Goal: Check status: Check status

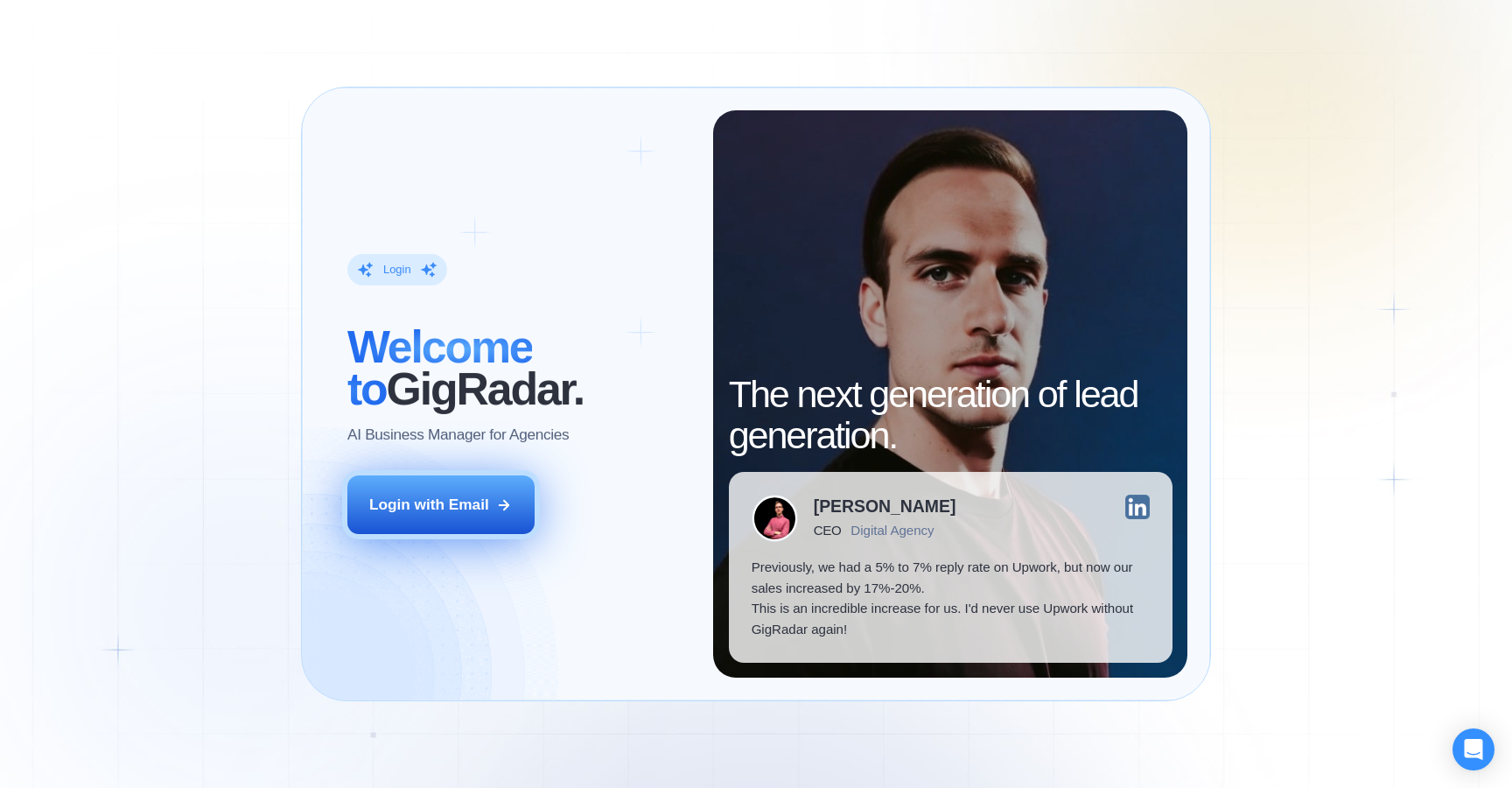
click at [500, 511] on icon at bounding box center [504, 505] width 16 height 16
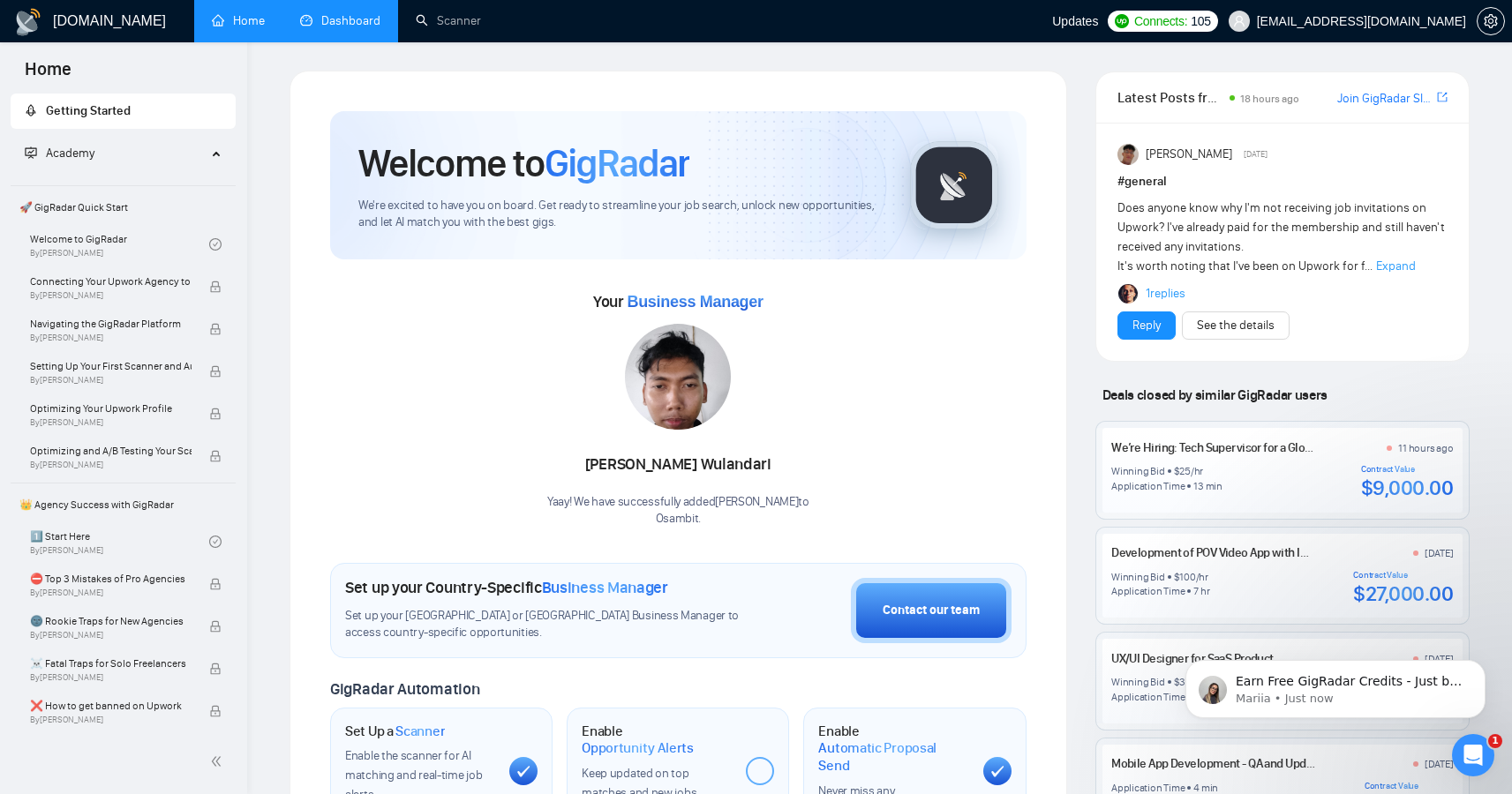
click at [350, 27] on link "Dashboard" at bounding box center [340, 20] width 80 height 15
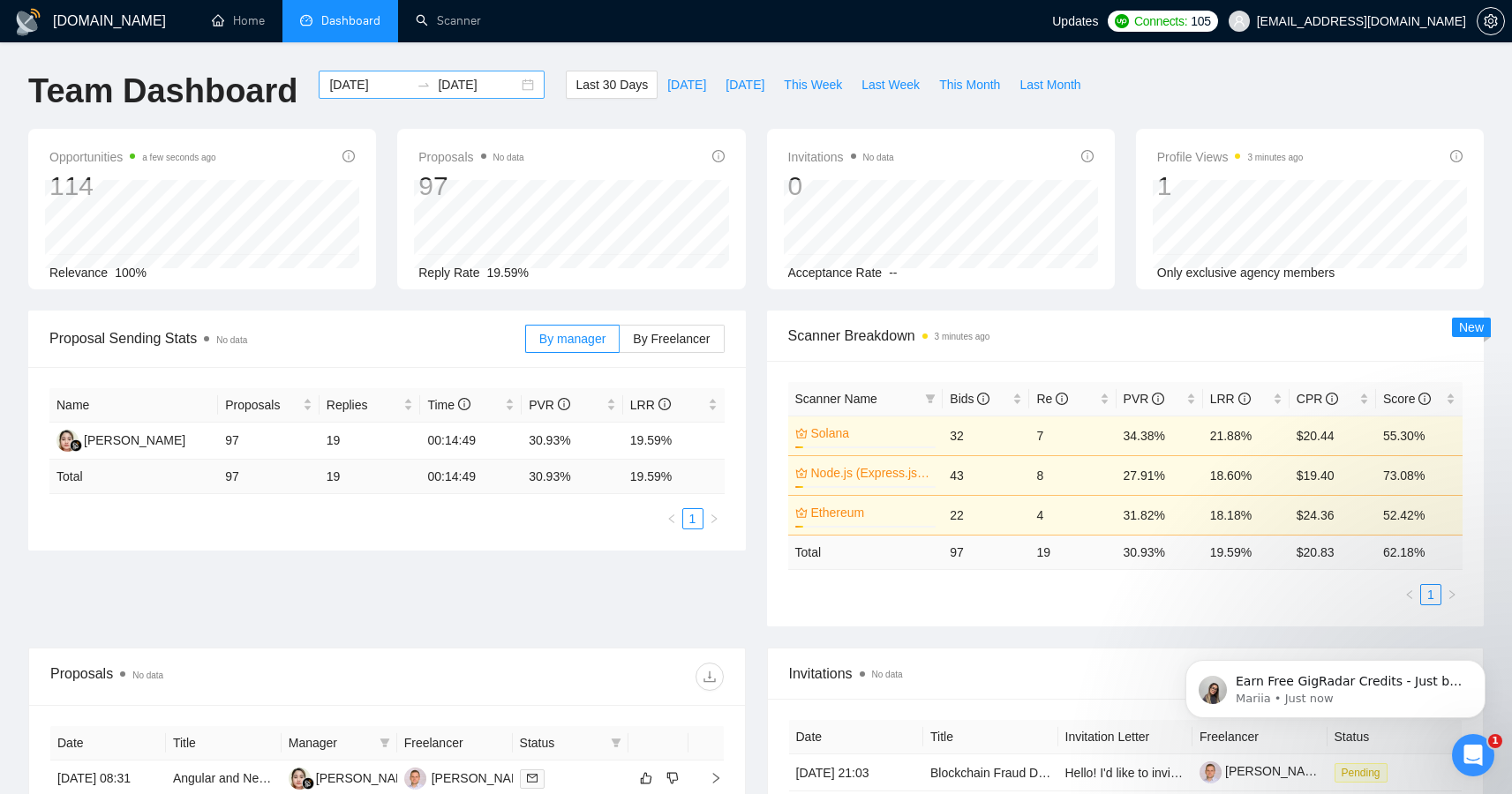
click at [517, 82] on div "[DATE] [DATE]" at bounding box center [431, 85] width 226 height 28
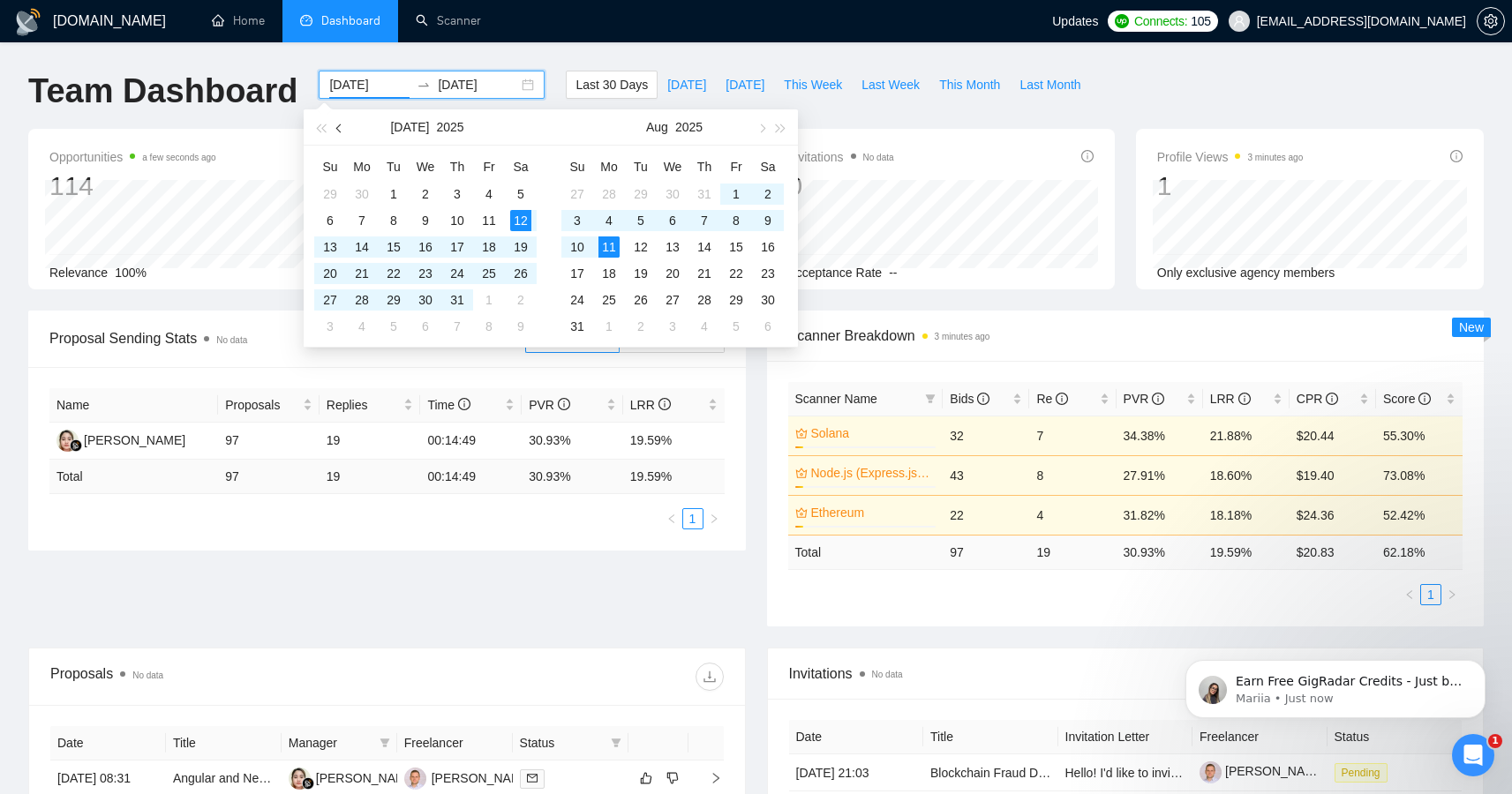
click at [337, 126] on span "button" at bounding box center [340, 128] width 9 height 9
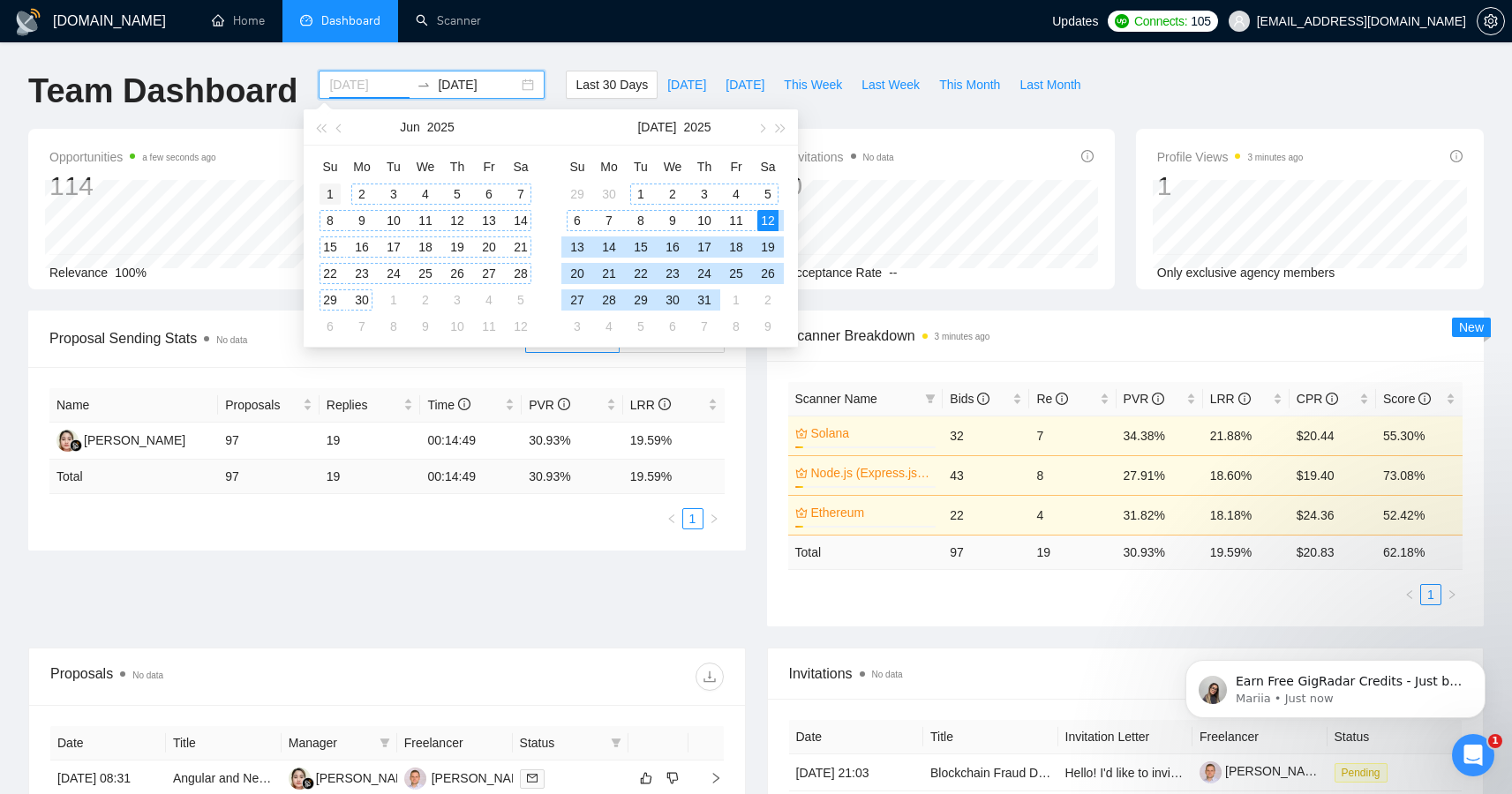
type input "[DATE]"
click at [336, 200] on div "1" at bounding box center [329, 194] width 21 height 21
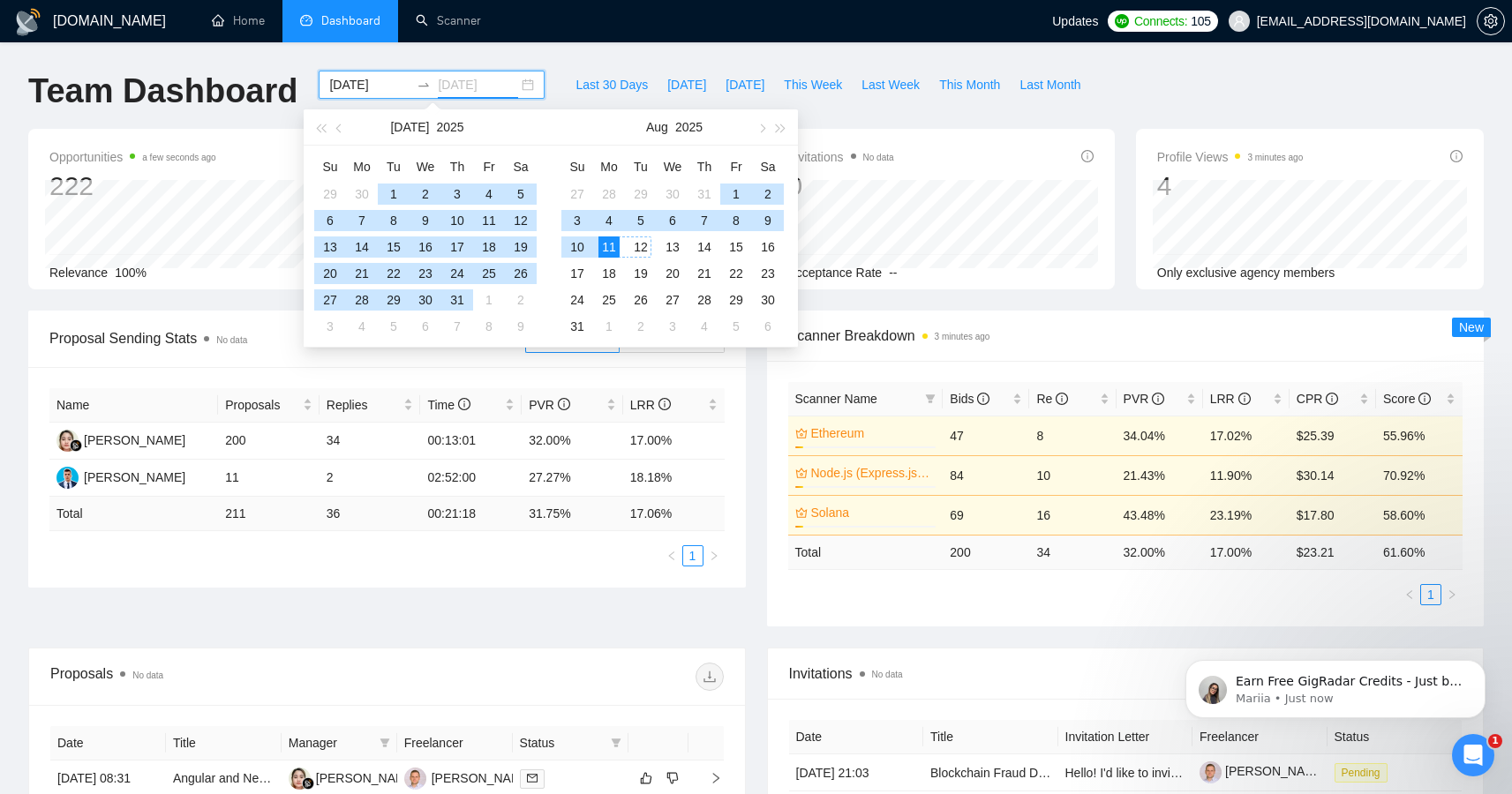
type input "[DATE]"
click at [615, 248] on div "11" at bounding box center [609, 246] width 21 height 21
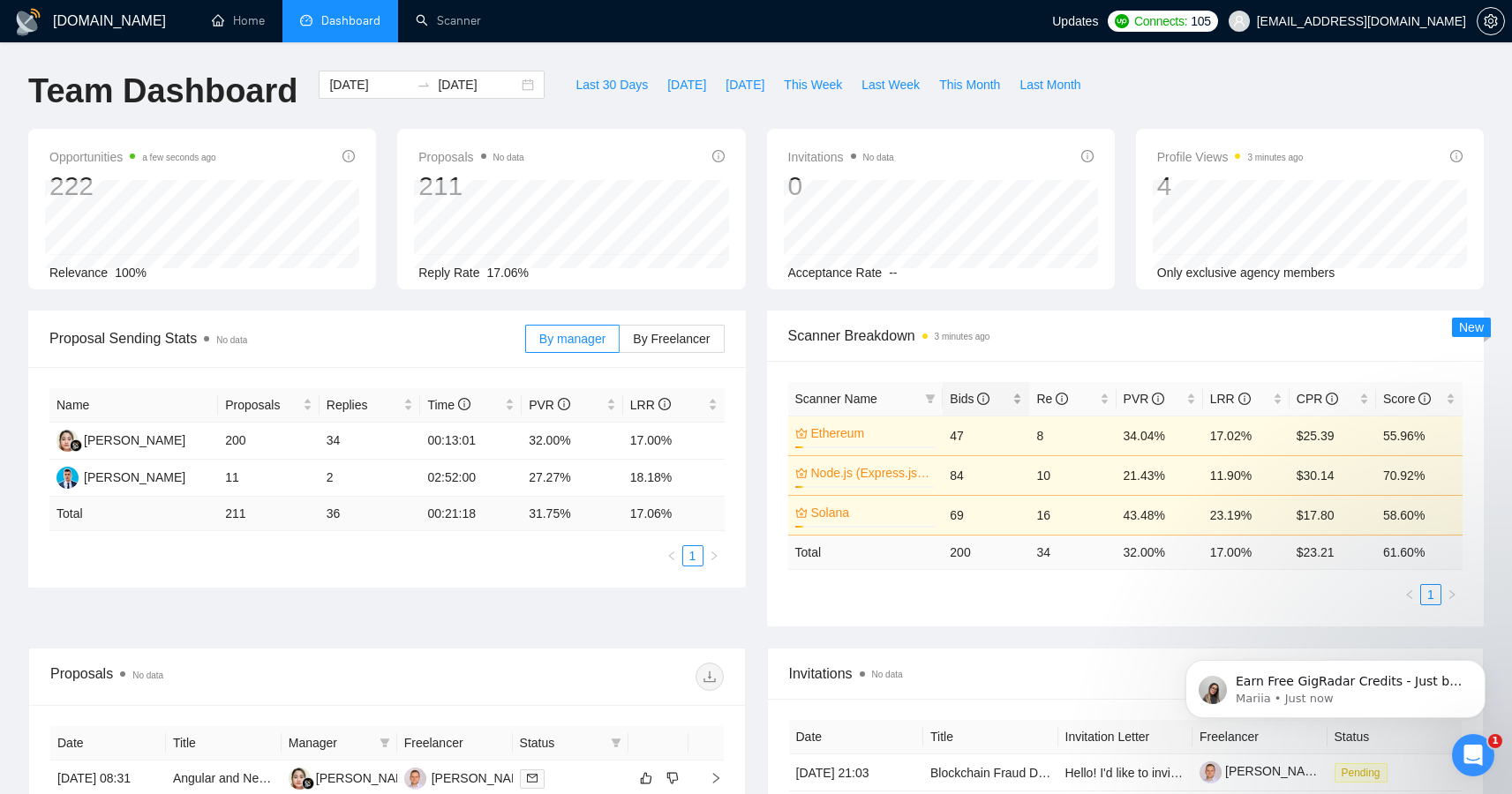
click at [965, 404] on span "Bids" at bounding box center [970, 399] width 40 height 14
click at [968, 393] on span "Bids" at bounding box center [970, 399] width 40 height 14
click at [1477, 662] on icon "Dismiss notification" at bounding box center [1481, 664] width 10 height 10
